Goal: Task Accomplishment & Management: Manage account settings

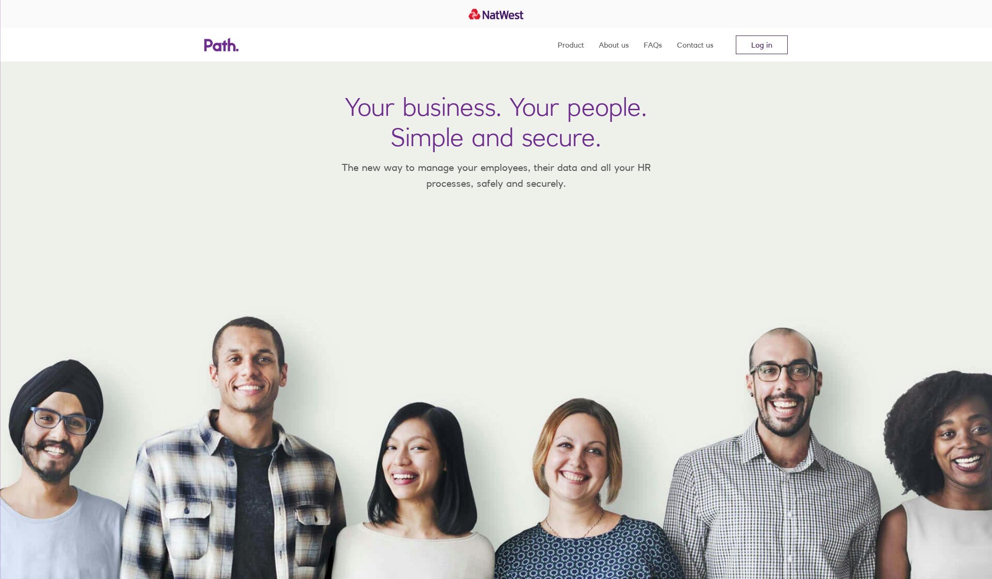
click at [764, 39] on link "Log in" at bounding box center [761, 45] width 52 height 19
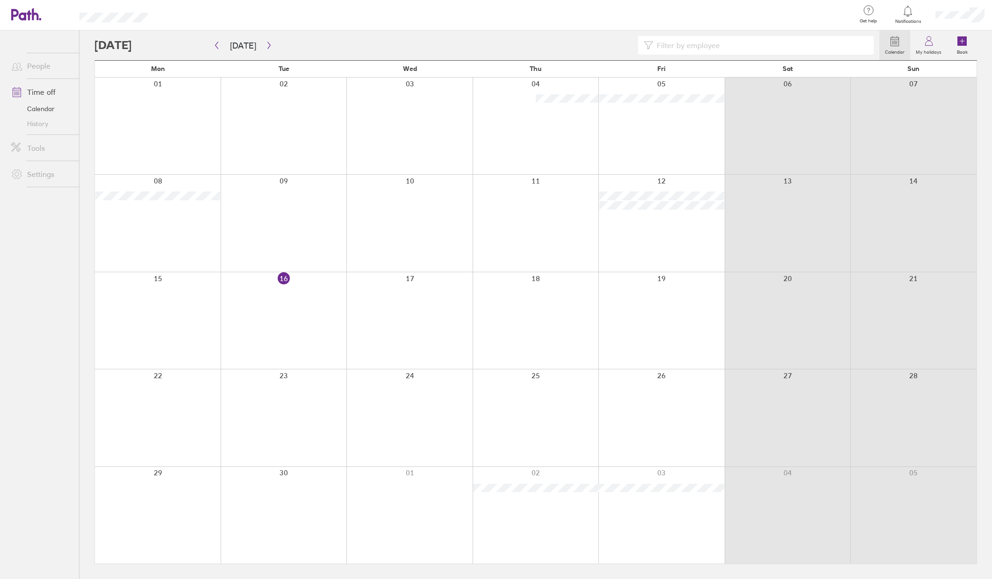
click at [420, 299] on div at bounding box center [409, 320] width 126 height 97
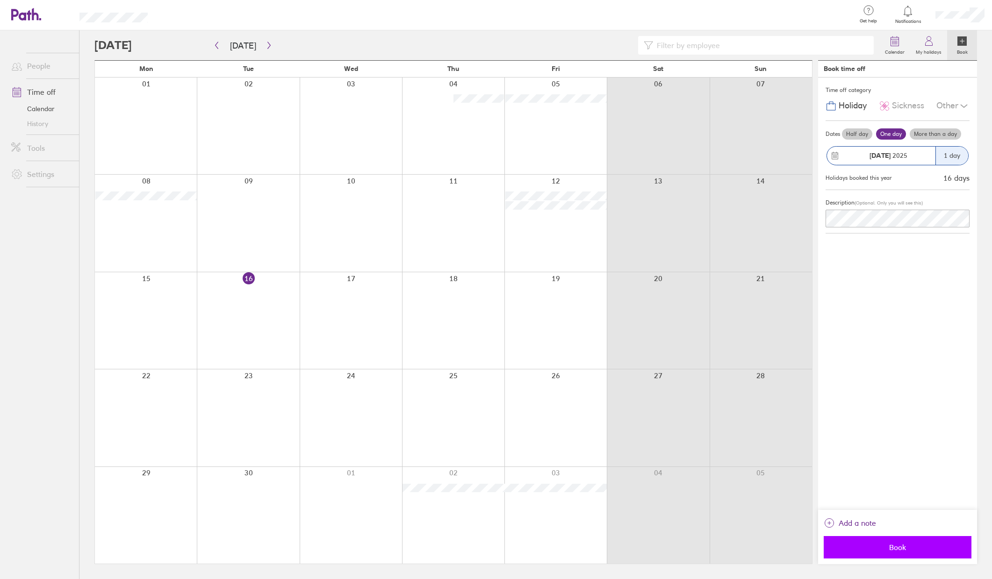
click at [912, 546] on span "Book" at bounding box center [897, 547] width 135 height 8
click at [906, 16] on icon at bounding box center [908, 11] width 8 height 11
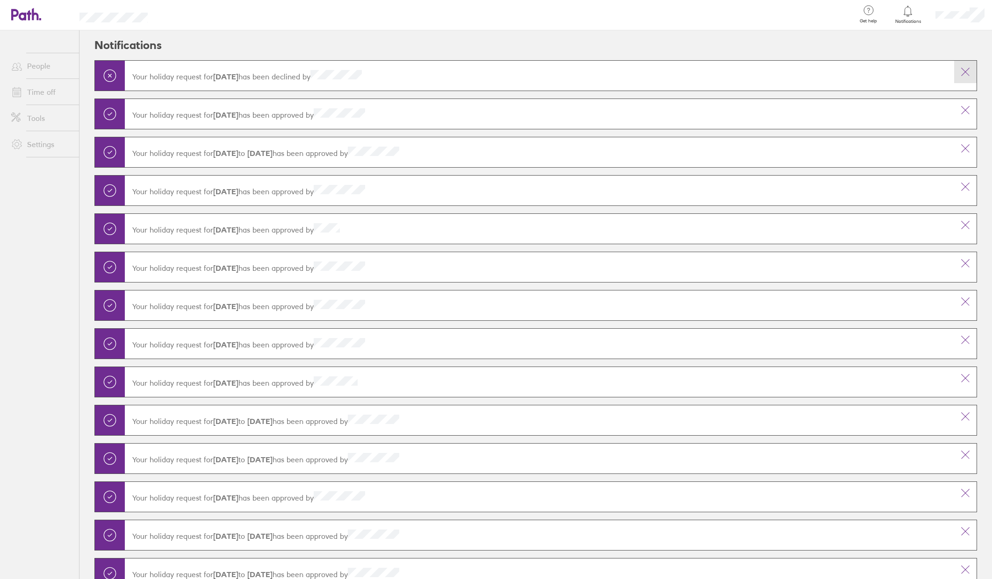
click at [970, 75] on icon at bounding box center [964, 71] width 11 height 11
